Goal: Information Seeking & Learning: Check status

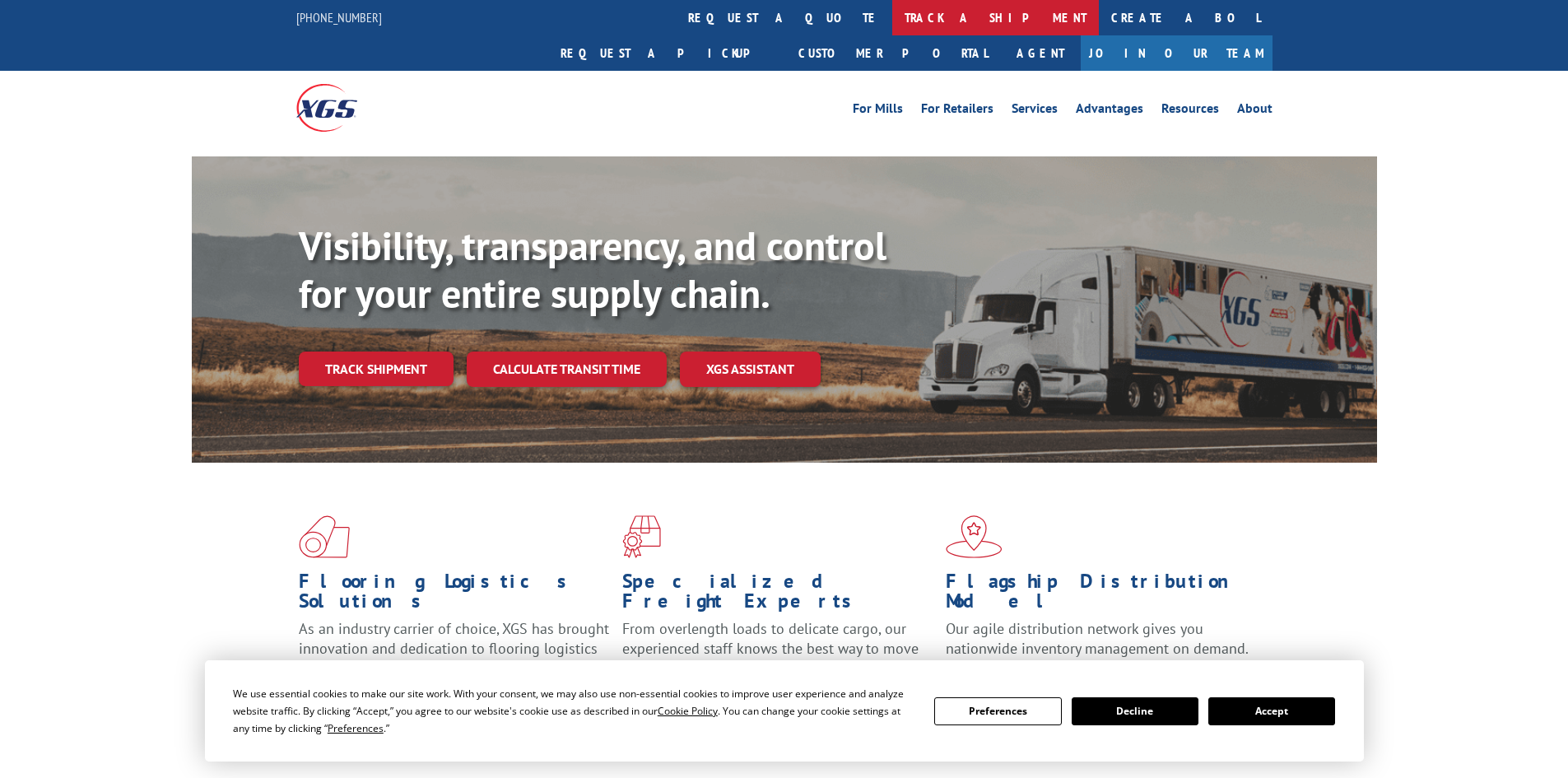
click at [892, 16] on link "track a shipment" at bounding box center [995, 17] width 207 height 35
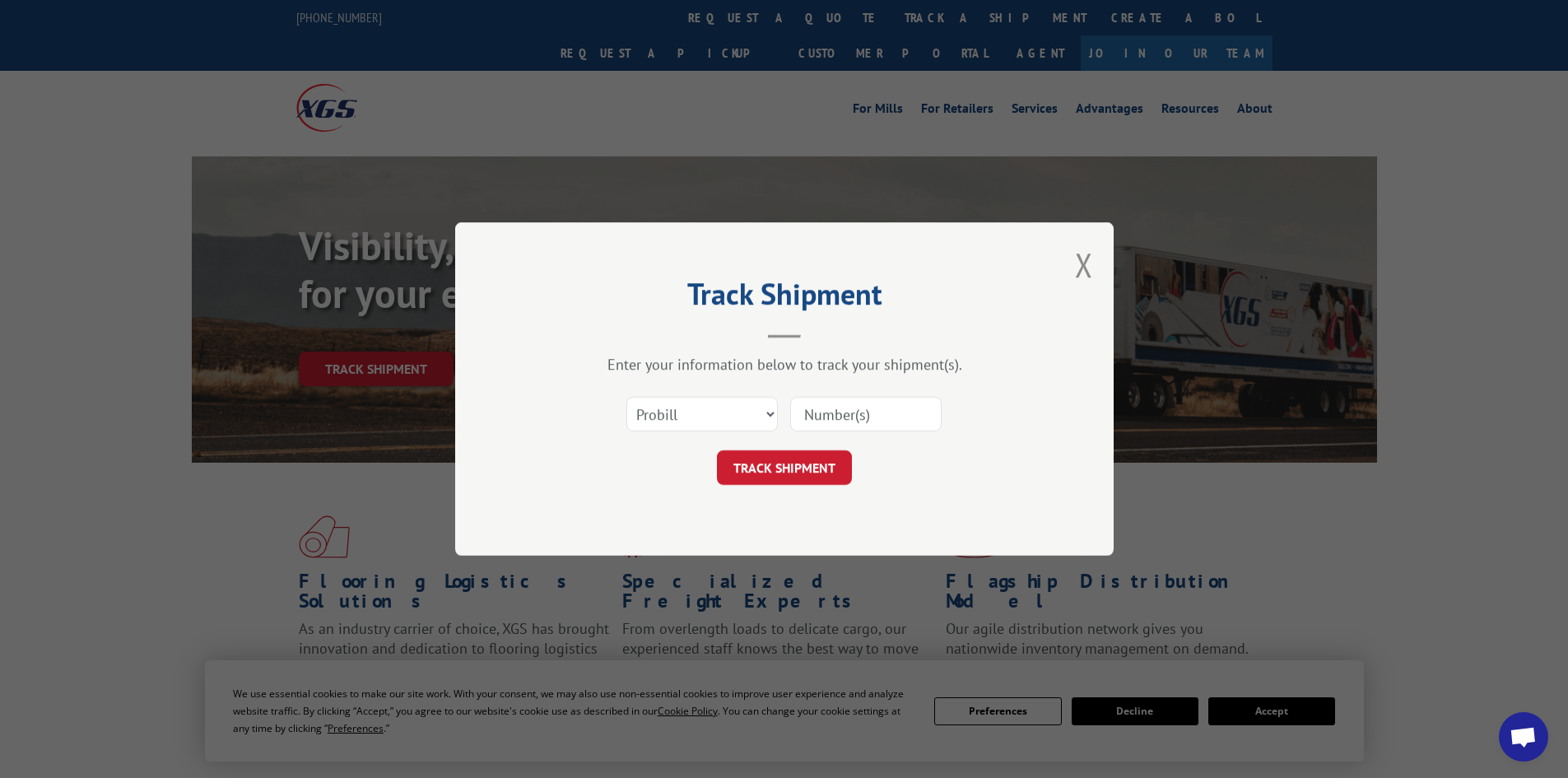
click at [640, 398] on div "Select category... Probill BOL PO" at bounding box center [784, 414] width 493 height 54
drag, startPoint x: 646, startPoint y: 395, endPoint x: 651, endPoint y: 414, distance: 19.6
click at [657, 412] on div "Select category... Probill BOL PO" at bounding box center [702, 414] width 150 height 38
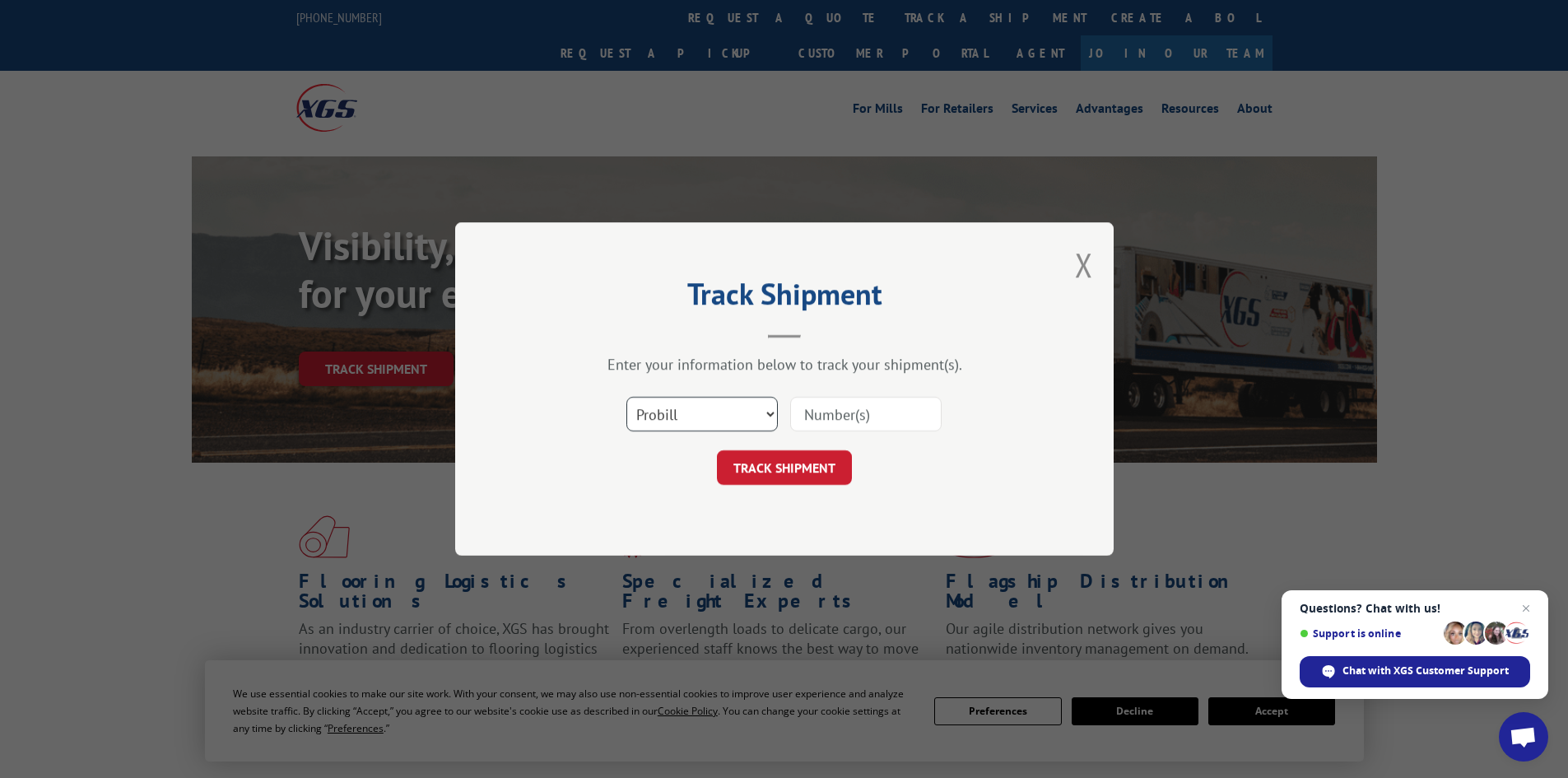
click at [716, 417] on select "Select category... Probill BOL PO" at bounding box center [702, 414] width 152 height 34
select select "po"
click at [626, 397] on select "Select category... Probill BOL PO" at bounding box center [702, 414] width 152 height 34
click at [1524, 620] on span "Questions? Chat with us! Support is online" at bounding box center [1414, 624] width 230 height 44
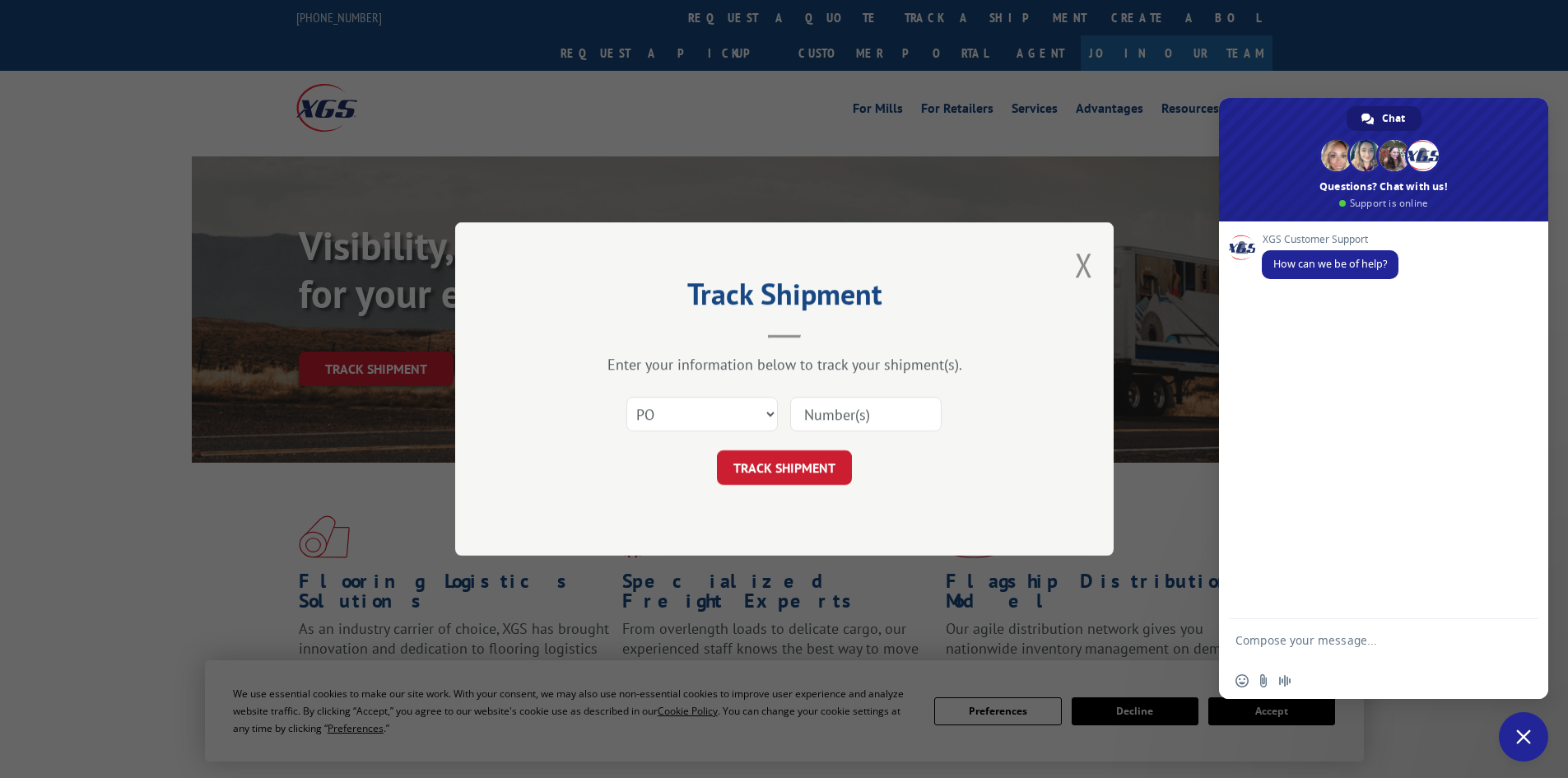
click at [1527, 610] on div "XGS Customer Support How can we be of help?" at bounding box center [1383, 420] width 329 height 398
click at [1529, 735] on span "Close chat" at bounding box center [1523, 736] width 50 height 50
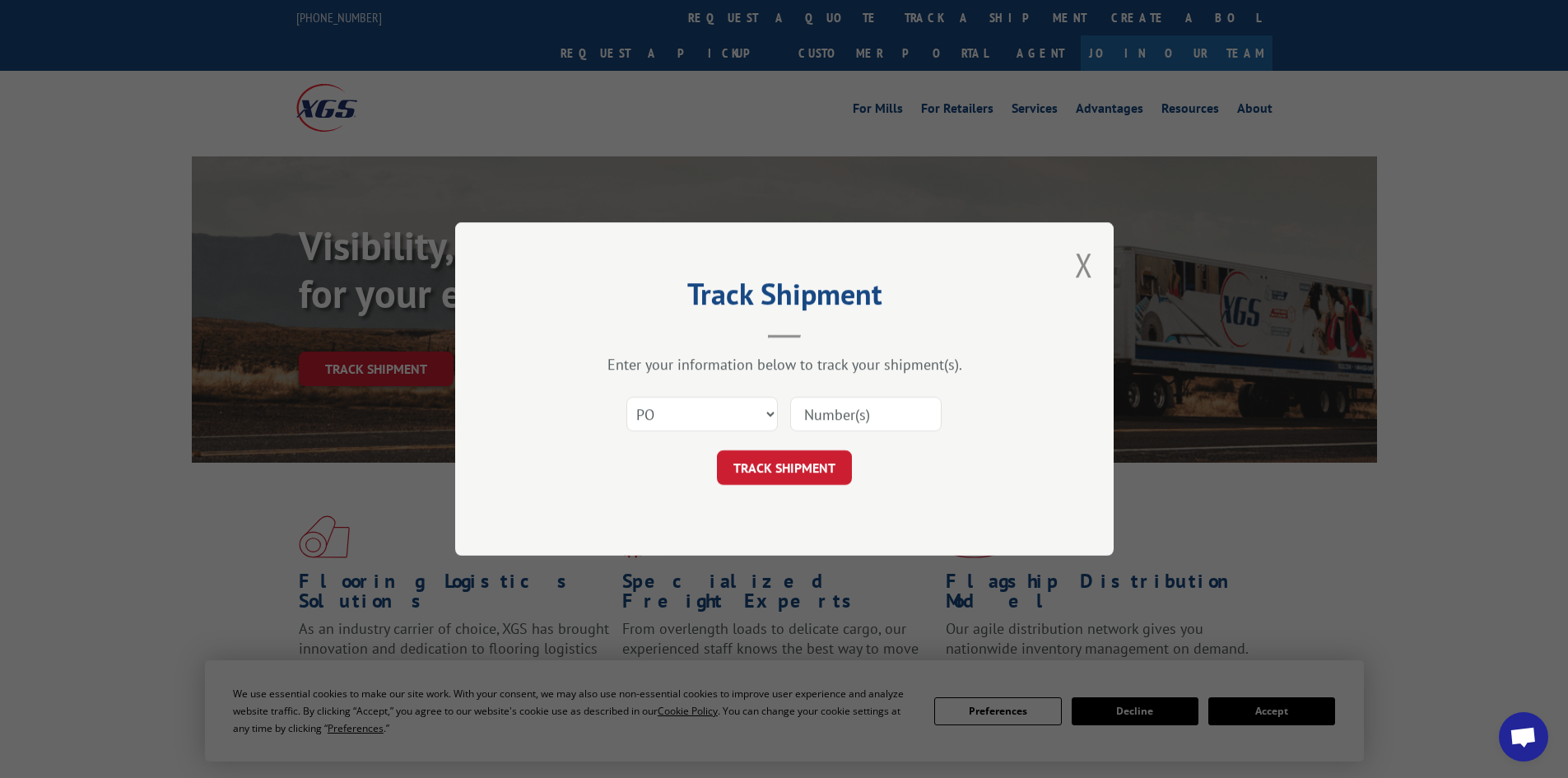
click at [838, 410] on input at bounding box center [866, 414] width 152 height 34
click at [838, 411] on input at bounding box center [866, 414] width 152 height 34
type input "52534391"
click at [716, 450] on button "TRACK SHIPMENT" at bounding box center [784, 468] width 135 height 34
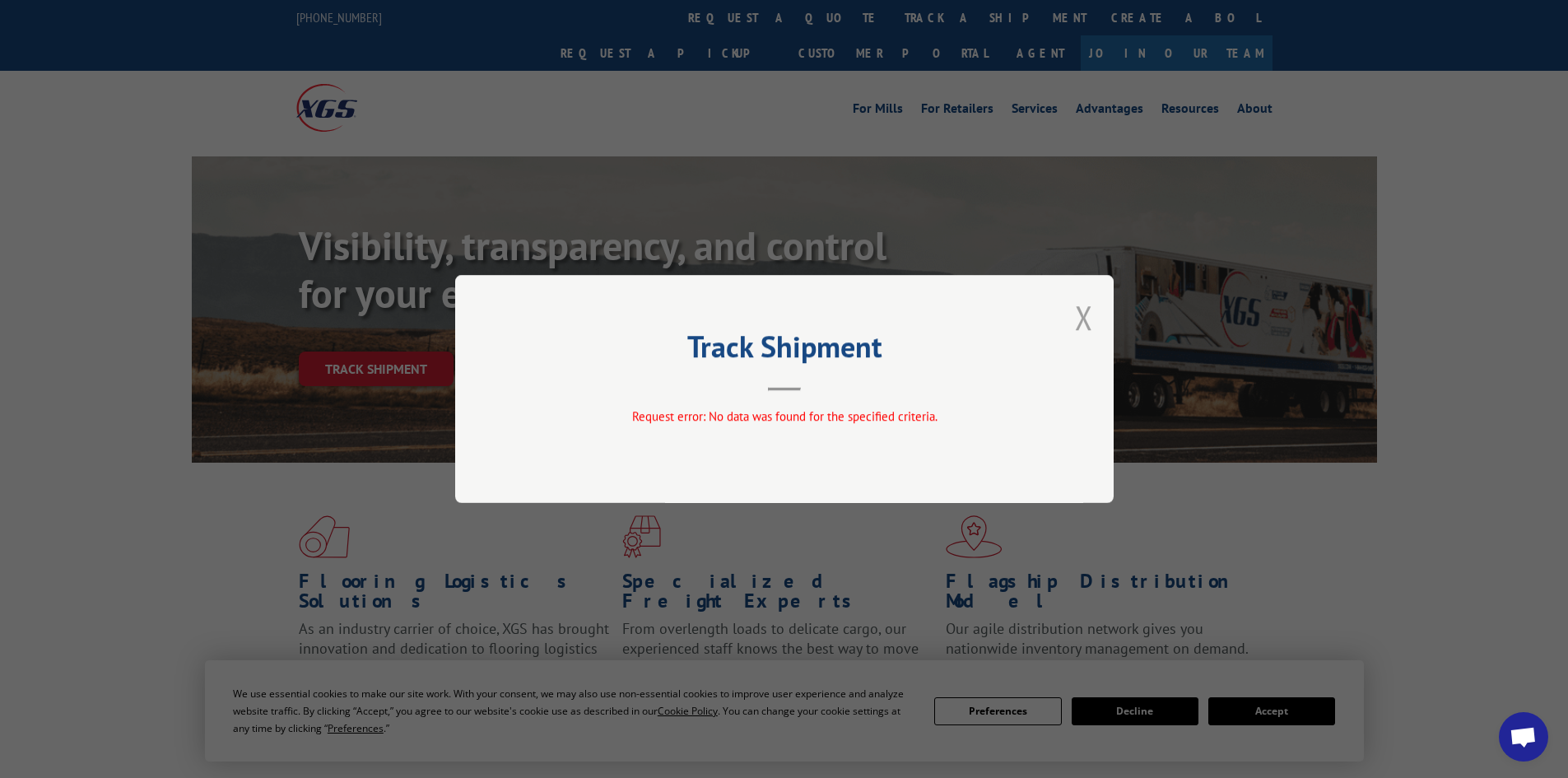
click at [1089, 315] on button "Close modal" at bounding box center [1084, 317] width 18 height 43
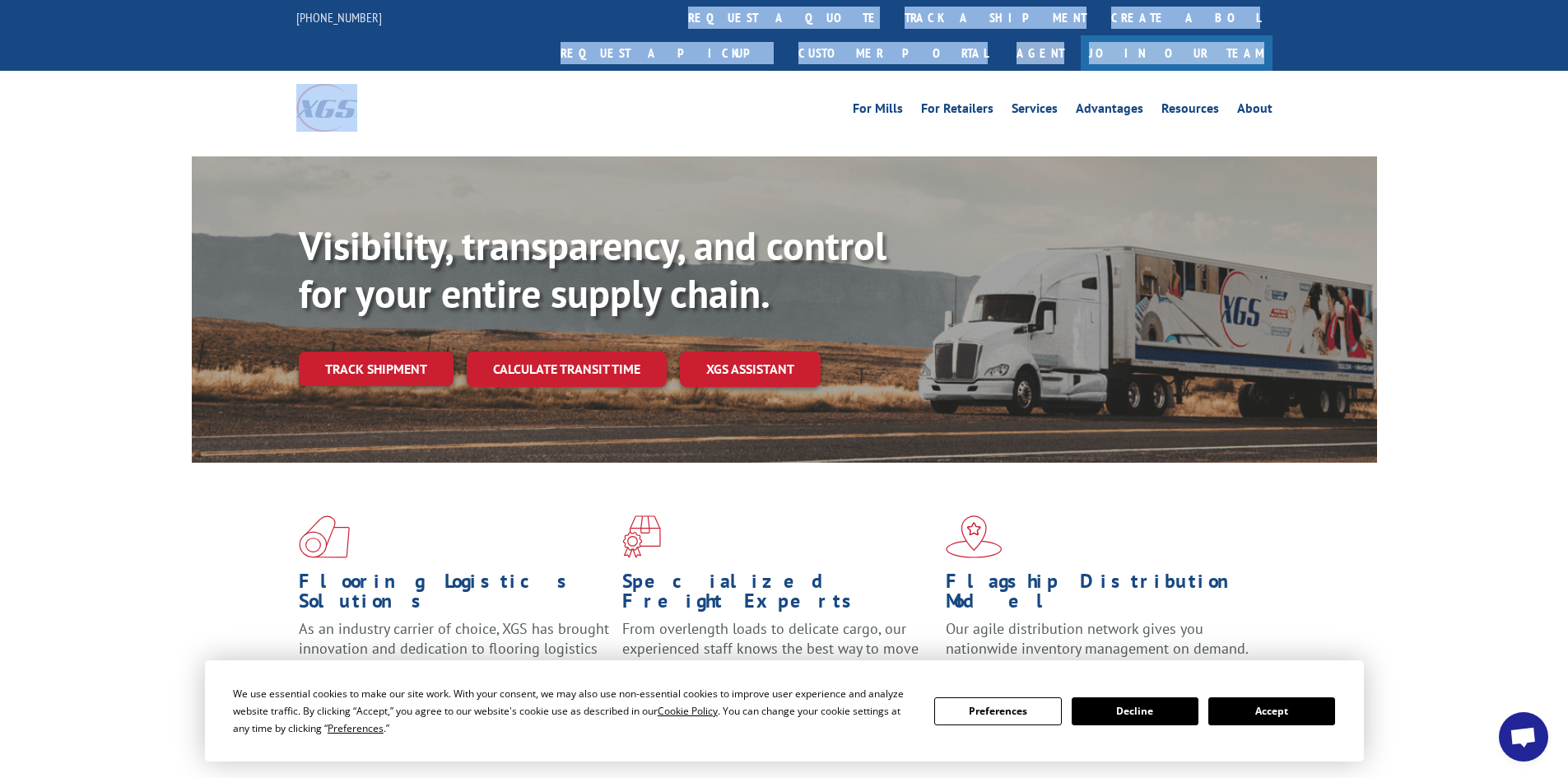
drag, startPoint x: 503, startPoint y: 23, endPoint x: 510, endPoint y: 51, distance: 28.9
click at [510, 51] on div "[PHONE_NUMBER] request a quote track a shipment Create a BOL Request a pickup C…" at bounding box center [784, 72] width 1568 height 145
click at [892, 10] on link "track a shipment" at bounding box center [995, 17] width 207 height 35
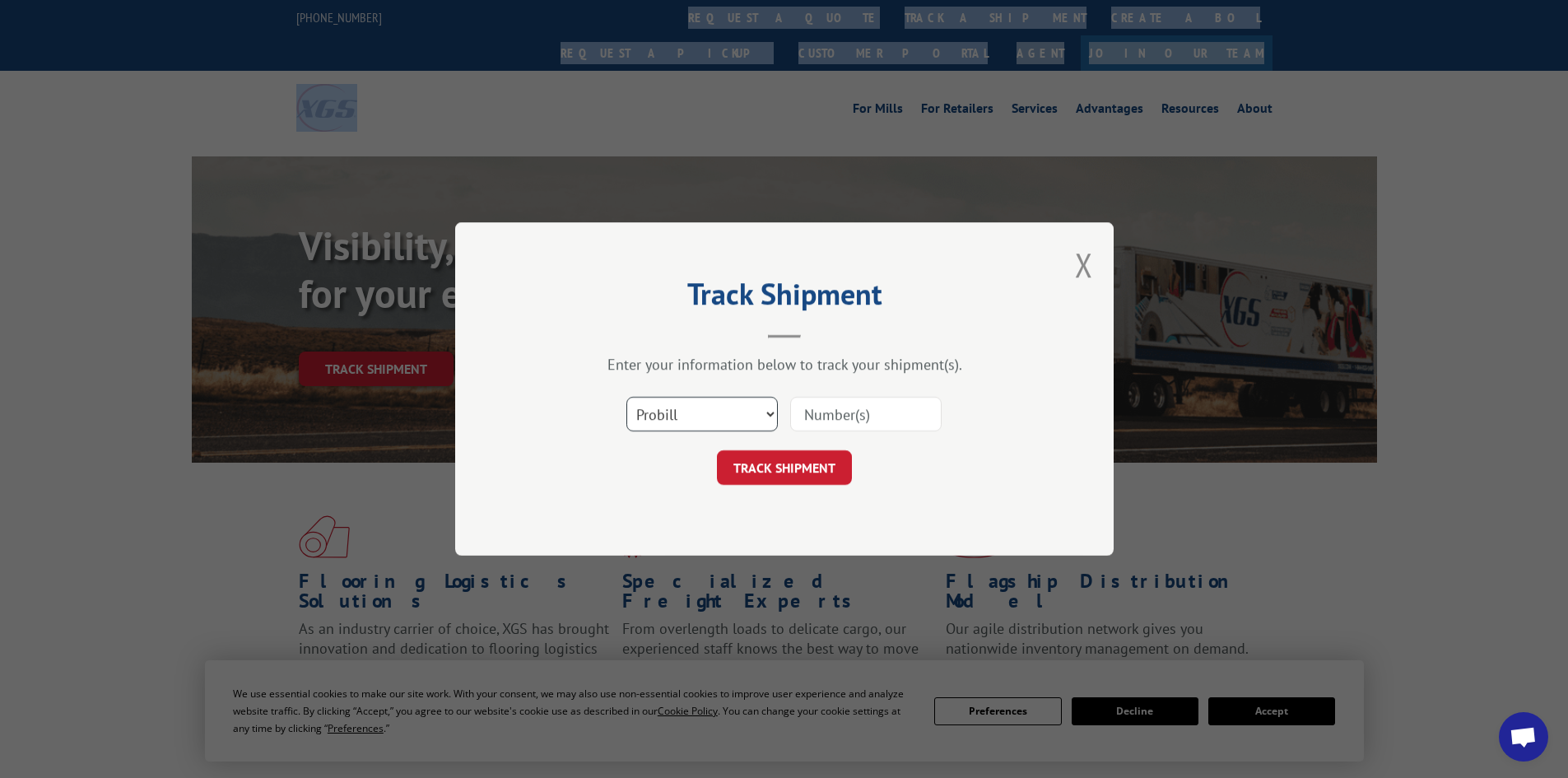
click at [675, 417] on select "Select category... Probill BOL PO" at bounding box center [702, 414] width 152 height 34
select select "po"
click at [626, 397] on select "Select category... Probill BOL PO" at bounding box center [702, 414] width 152 height 34
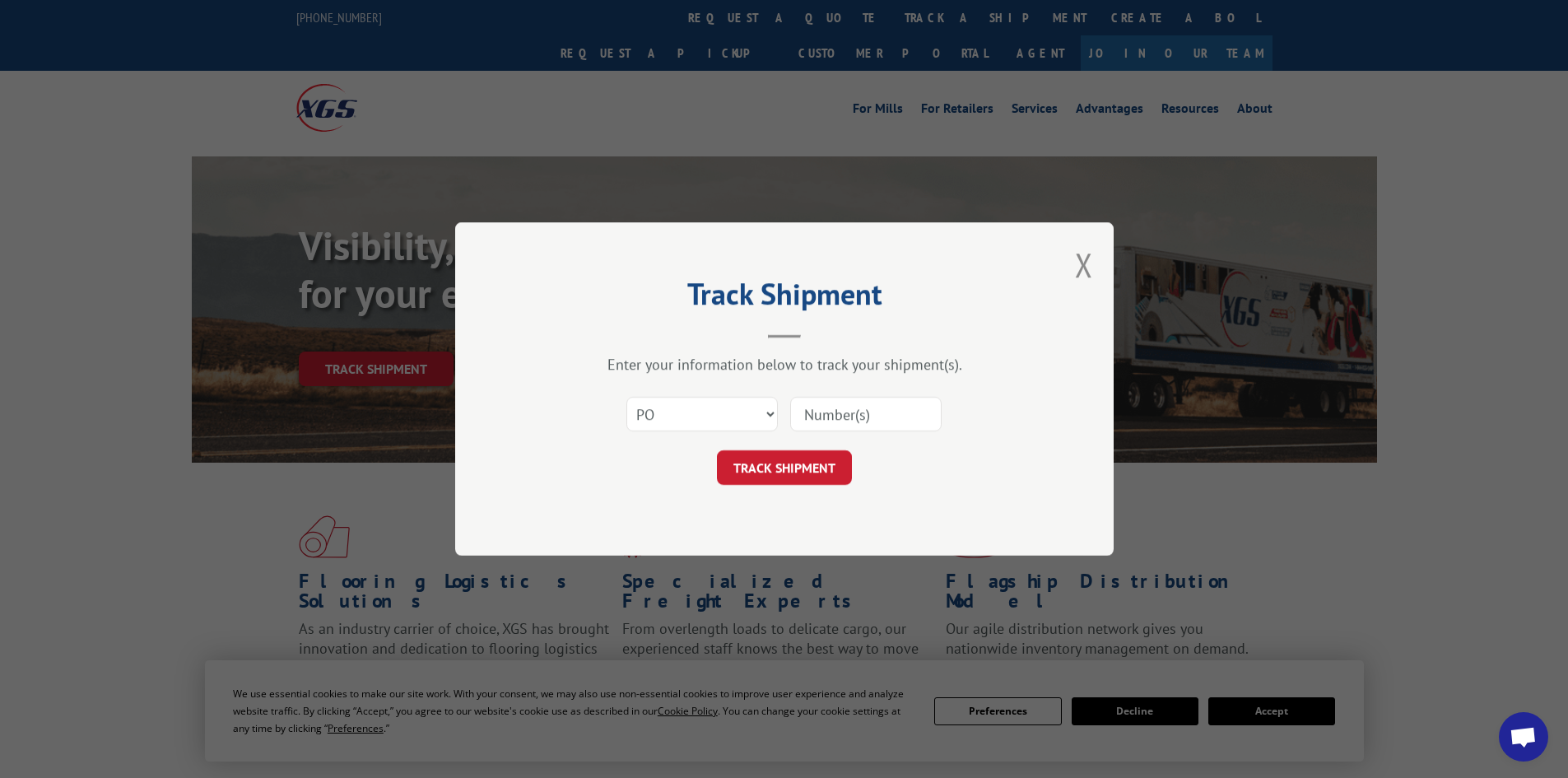
click at [833, 424] on input at bounding box center [866, 414] width 152 height 34
type input "52534358"
click at [716, 450] on button "TRACK SHIPMENT" at bounding box center [784, 468] width 135 height 34
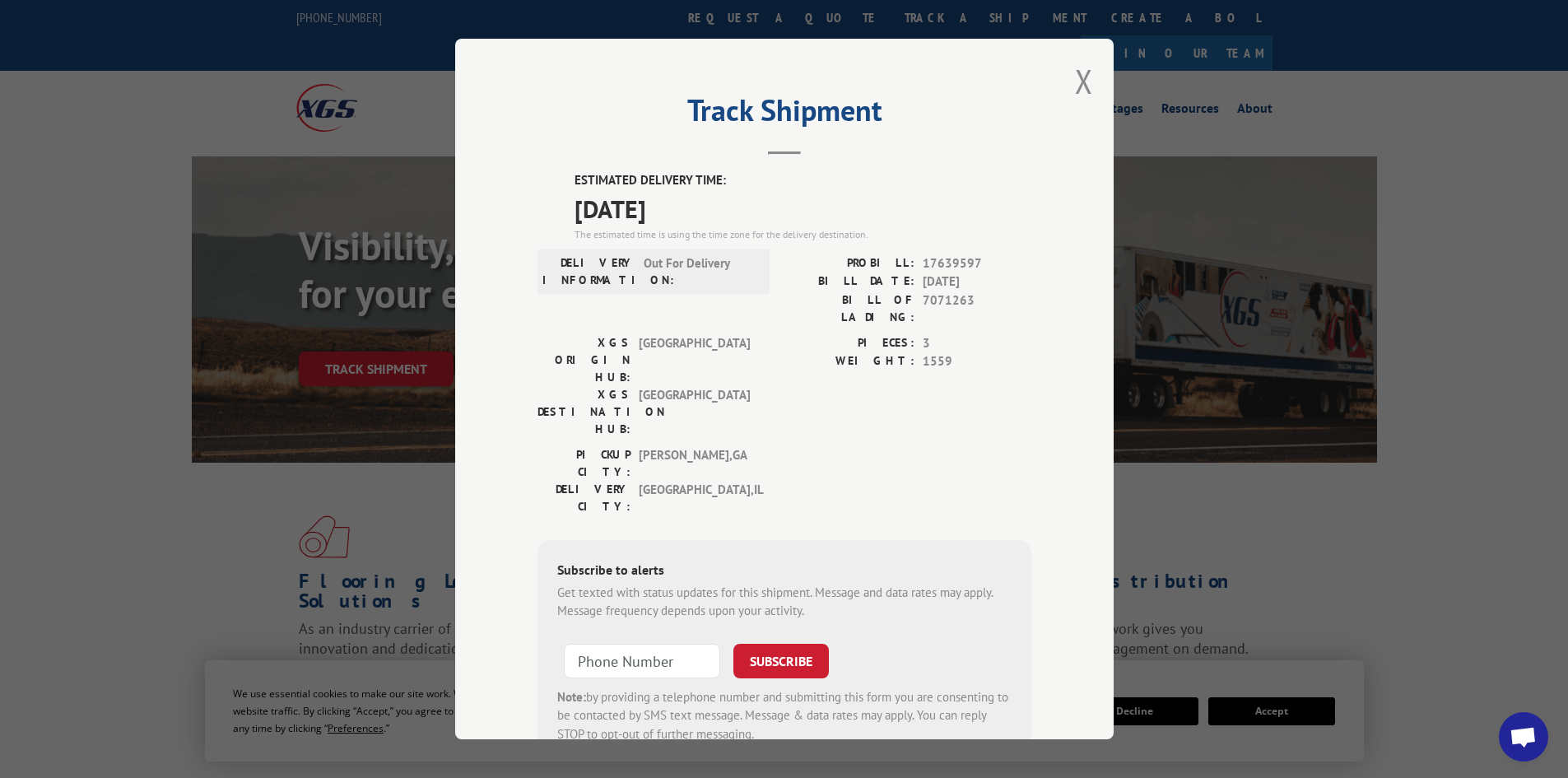
drag, startPoint x: 605, startPoint y: 14, endPoint x: 1396, endPoint y: 553, distance: 957.2
click at [1396, 553] on div "Track Shipment ESTIMATED DELIVERY TIME: [DATE] The estimated time is using the …" at bounding box center [784, 389] width 1568 height 778
